Goal: Task Accomplishment & Management: Complete application form

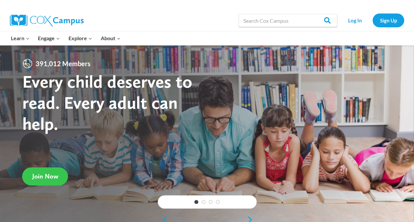
click at [56, 175] on span "Join Now" at bounding box center [45, 176] width 26 height 8
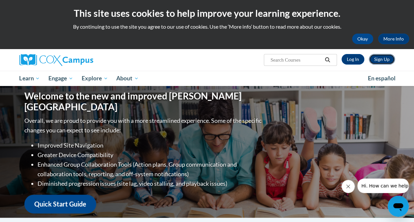
click at [377, 59] on link "Sign Up" at bounding box center [382, 59] width 26 height 11
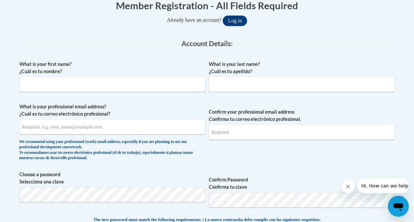
scroll to position [135, 0]
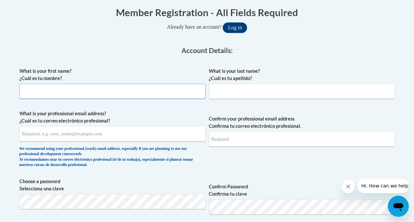
click at [43, 90] on input "What is your first name? ¿Cuál es tu nombre?" at bounding box center [112, 91] width 186 height 15
type input "Charne"
type input "Erwee"
click at [75, 135] on input "What is your professional email address? ¿Cuál es tu correo electrónico profesi…" at bounding box center [112, 133] width 186 height 15
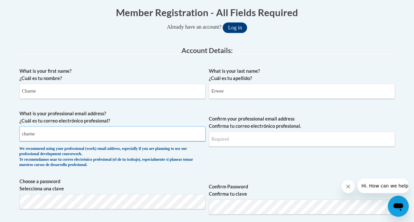
click at [222, 22] on button "Log in" at bounding box center [234, 27] width 24 height 11
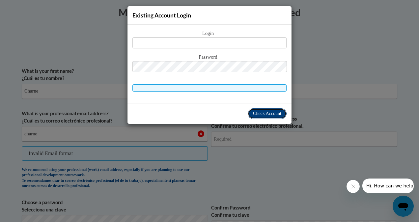
click at [269, 114] on span "Check Account" at bounding box center [267, 113] width 28 height 5
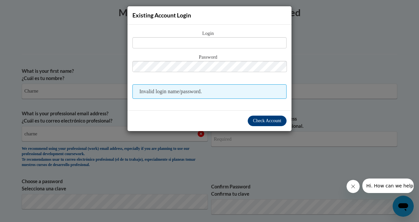
click at [110, 17] on div "Existing Account Login Login Password Invalid login name/password. Check Account" at bounding box center [209, 111] width 419 height 222
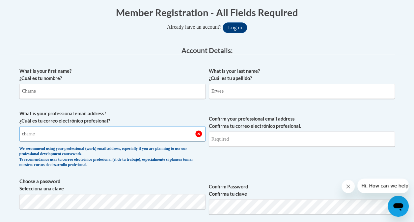
click at [43, 135] on input "charne" at bounding box center [112, 133] width 186 height 15
type input "charneerwee4@gmail.com"
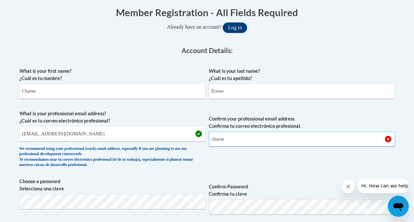
type input "charneerwee4@gmail.com"
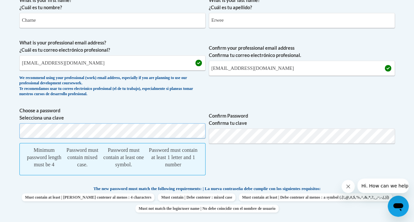
scroll to position [206, 0]
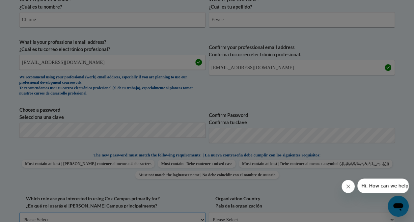
scroll to position [211, 0]
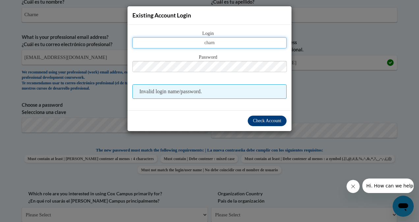
type input "charneerwee4@gmail.com"
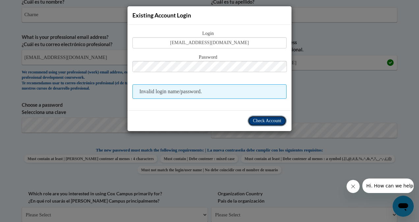
click at [270, 120] on span "Check Account" at bounding box center [267, 120] width 28 height 5
click at [242, 90] on span "Invalid login name/password." at bounding box center [209, 91] width 154 height 14
click at [272, 121] on span "Check Account" at bounding box center [267, 120] width 28 height 5
click at [369, 77] on div "Existing Account Login Login charneerwee4@gmail.com Password Invalid login name…" at bounding box center [209, 111] width 419 height 222
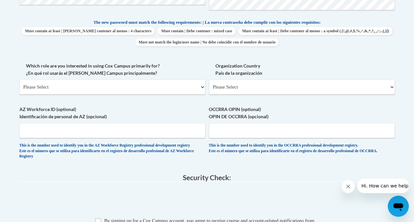
scroll to position [338, 0]
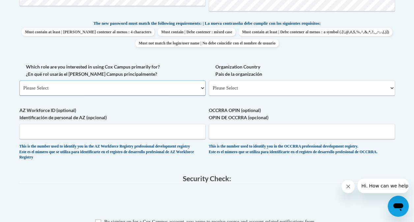
click at [106, 91] on select "Please Select College/University | Colegio/Universidad Community/Nonprofit Part…" at bounding box center [112, 87] width 186 height 15
select select "fbf2d438-af2f-41f8-98f1-81c410e29de3"
click at [19, 80] on select "Please Select College/University | Colegio/Universidad Community/Nonprofit Part…" at bounding box center [112, 87] width 186 height 15
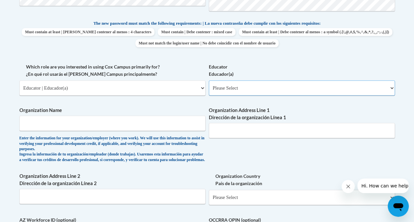
click at [246, 87] on select "Please Select Early Learning/Daycare Teacher/Family Home Care Provider | Maestr…" at bounding box center [302, 87] width 186 height 15
select select "8e40623d-54d0-45cd-9f92-5df65cd3f8cf"
click at [209, 80] on select "Please Select Early Learning/Daycare Teacher/Family Home Care Provider | Maestr…" at bounding box center [302, 87] width 186 height 15
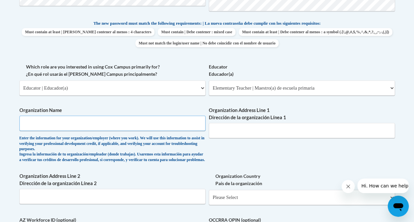
click at [76, 123] on input "Organization Name" at bounding box center [112, 123] width 186 height 15
type input "Emirates National School UAE"
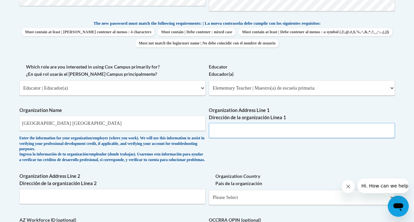
paste input "9H62+VFR - Al Fan St - Mohamed Bin Zayed City - Z3 - Abu Dhabi"
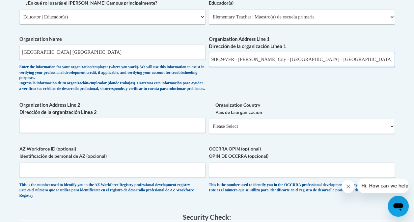
scroll to position [414, 0]
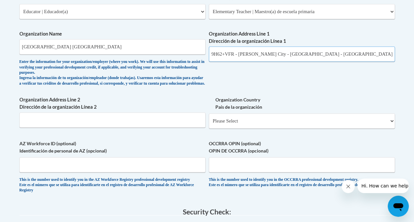
type input "9H62+VFR - Al Fan St - Mohamed Bin Zayed City - Z3 - Abu Dhabi"
click at [91, 124] on input "Organization Address Line 2 Dirección de la organización Línea 2" at bounding box center [112, 119] width 186 height 15
paste input "9H62+VFR - Al Fan St - Mohamed Bin Zayed City - Z3 - Abu Dhabi"
type input "9H62+VFR - Al Fan St - Mohamed Bin Zayed City - Z3 - Abu Dhabi"
click at [235, 125] on select "Please Select United States | Estados Unidos Outside of the United States | Fue…" at bounding box center [302, 120] width 186 height 15
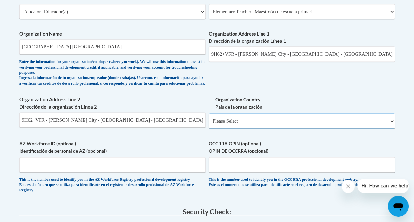
select select "2ba6c5f2-6ab4-47b5-9408-0a73ae60d186"
click at [209, 118] on select "Please Select United States | Estados Unidos Outside of the United States | Fue…" at bounding box center [302, 120] width 186 height 15
select select
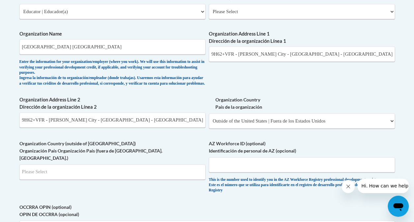
click at [242, 154] on label "AZ Workforce ID (optional) Identificación de personal de AZ (opcional)" at bounding box center [302, 147] width 186 height 14
click at [242, 157] on input "AZ Workforce ID (optional) Identificación de personal de AZ (opcional)" at bounding box center [302, 164] width 186 height 15
click at [75, 174] on input "Search" at bounding box center [112, 171] width 186 height 15
type input "AE"
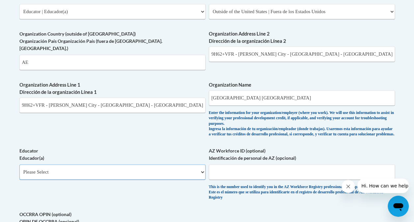
click at [98, 168] on select "Please Select Early Learning/Daycare Teacher/Family Home Care Provider | Maestr…" at bounding box center [112, 171] width 186 height 15
select select "8e1a676a-2f1d-4924-8ba1-6ffde03e8dcb"
click at [19, 164] on select "Please Select Early Learning/Daycare Teacher/Family Home Care Provider | Maestr…" at bounding box center [112, 171] width 186 height 15
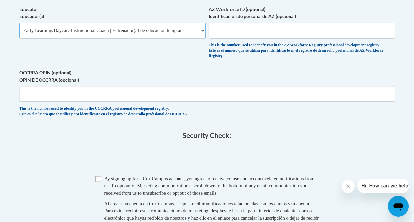
scroll to position [555, 0]
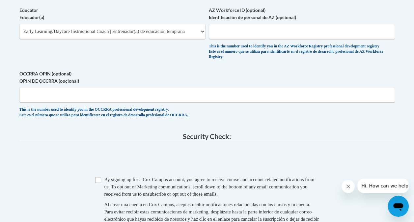
click at [100, 179] on span "Checkbox By signing up for a Cox Campus account, you agree to receive course an…" at bounding box center [207, 205] width 224 height 61
click at [101, 183] on input "Checkbox" at bounding box center [98, 180] width 6 height 6
checkbox input "true"
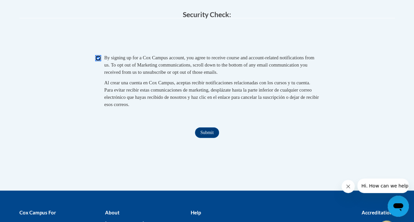
scroll to position [697, 0]
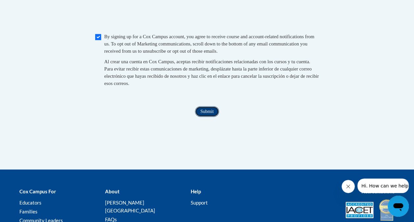
click at [213, 114] on input "Submit" at bounding box center [207, 111] width 24 height 11
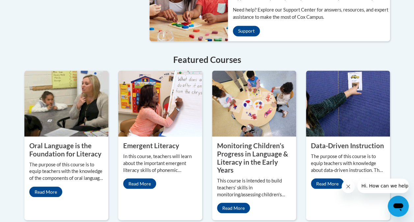
scroll to position [561, 0]
click at [41, 187] on link "Read More" at bounding box center [45, 191] width 33 height 11
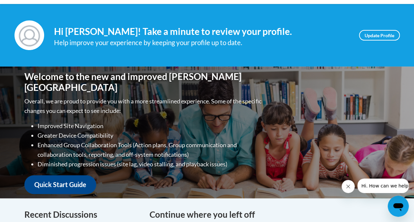
scroll to position [85, 0]
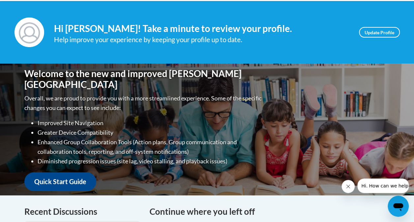
click at [382, 153] on div "Welcome to the new and improved Cox Campus Overall, we are proud to provide you…" at bounding box center [206, 130] width 385 height 132
click at [42, 177] on link "Quick Start Guide" at bounding box center [60, 181] width 72 height 19
click at [55, 177] on link "Quick Start Guide" at bounding box center [60, 181] width 72 height 19
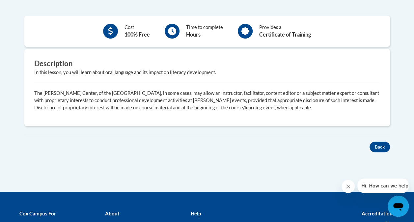
scroll to position [225, 0]
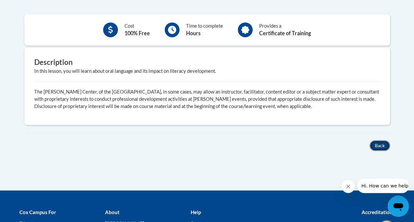
click at [378, 143] on button "Back" at bounding box center [379, 145] width 20 height 11
